Goal: Find specific page/section: Find specific page/section

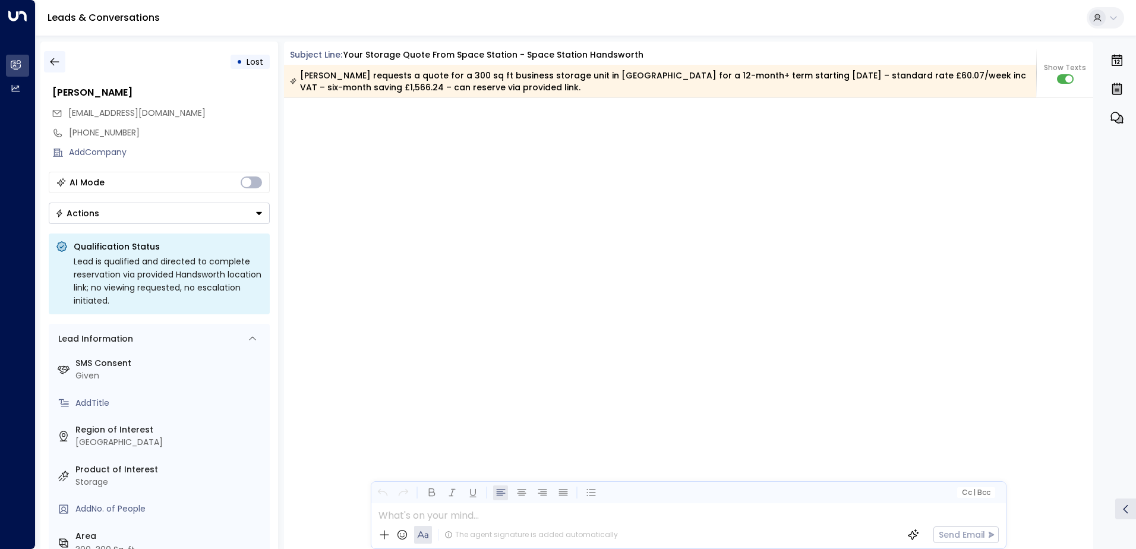
scroll to position [1421, 0]
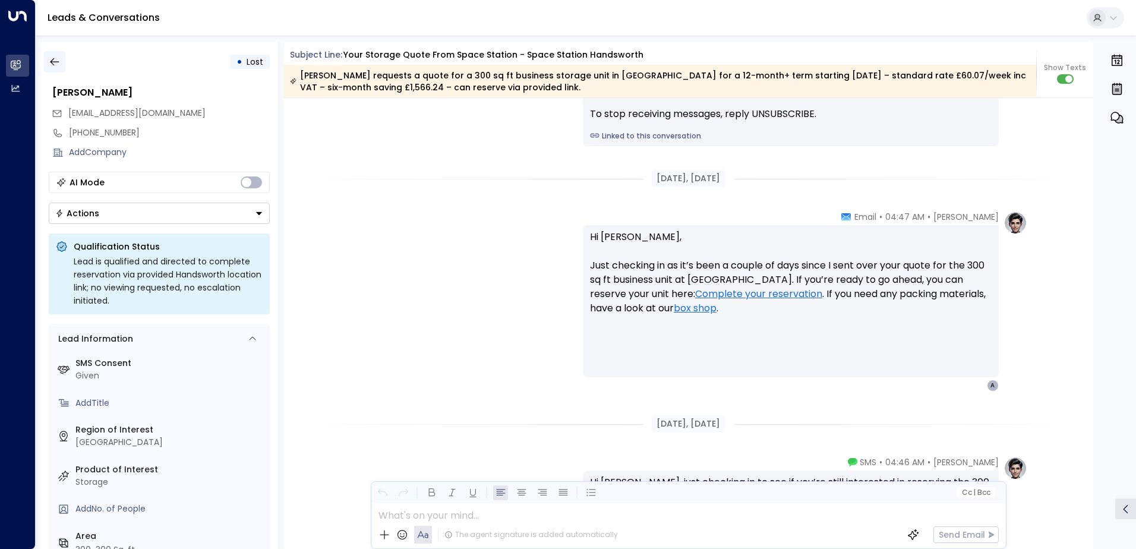
click at [56, 61] on icon "button" at bounding box center [55, 62] width 12 height 12
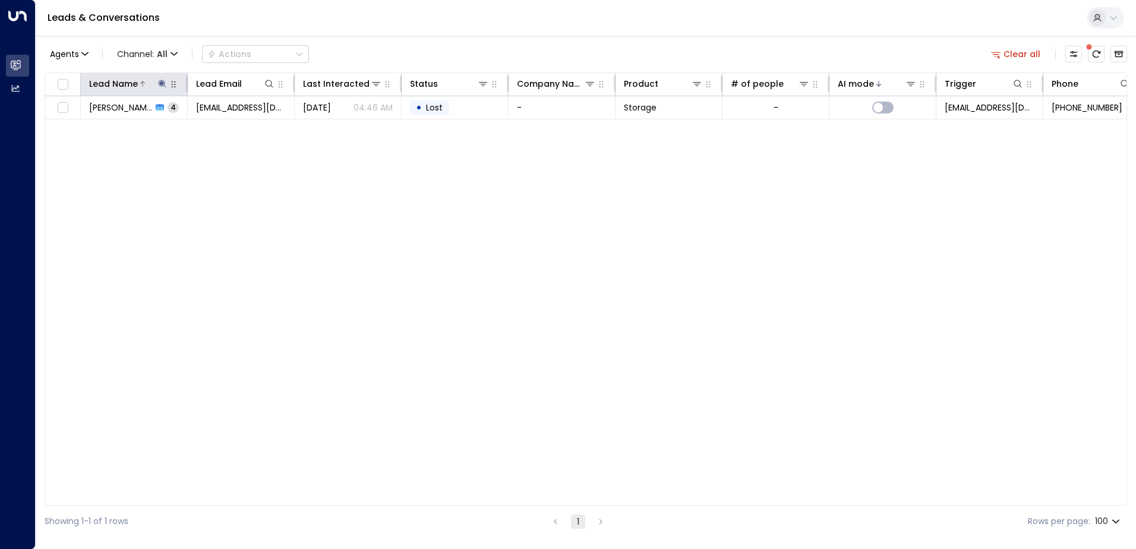
click at [165, 84] on icon at bounding box center [162, 84] width 8 height 8
click at [235, 127] on icon "button" at bounding box center [237, 127] width 8 height 8
click at [329, 173] on div "Lead Name Lead Email Last Interacted Status Company Name Product # of people AI…" at bounding box center [586, 289] width 1083 height 433
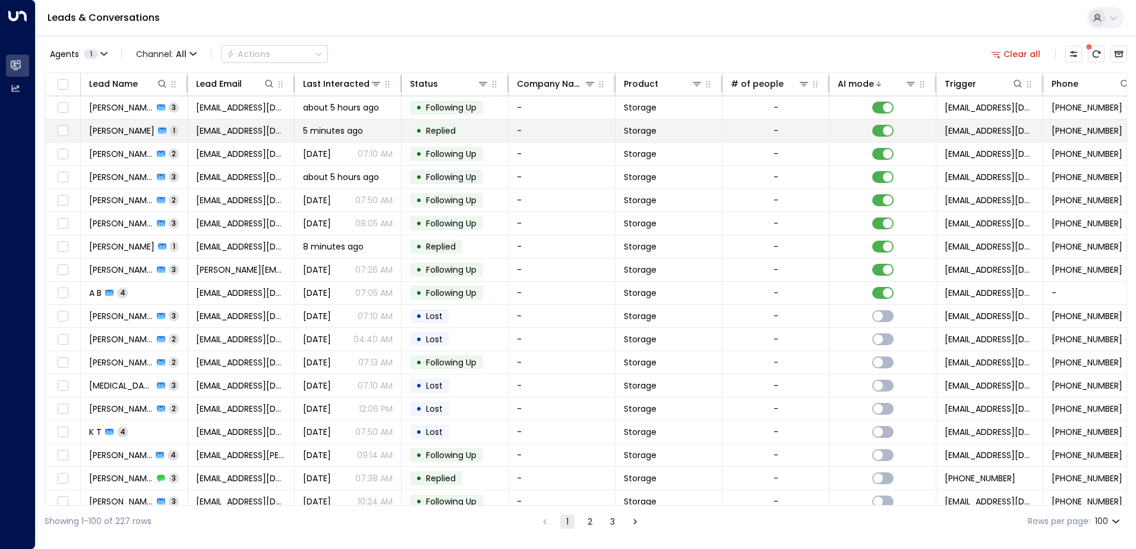
click at [160, 133] on td "[PERSON_NAME] 1" at bounding box center [134, 130] width 107 height 23
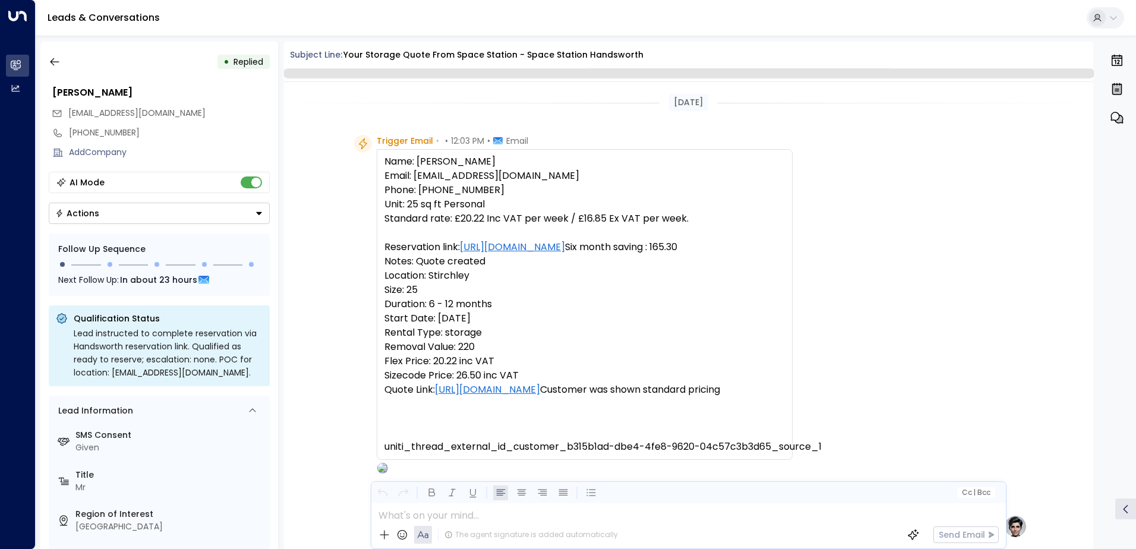
scroll to position [508, 0]
